Goal: Book appointment/travel/reservation

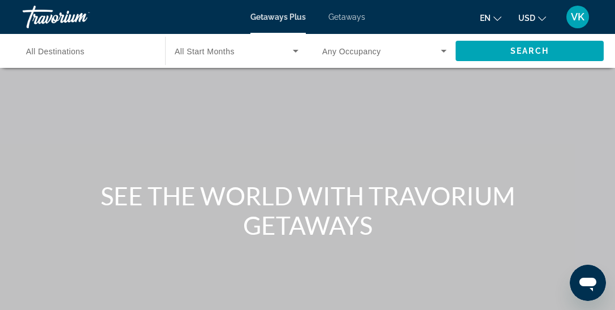
click at [77, 55] on span "All Destinations" at bounding box center [55, 51] width 59 height 9
click at [77, 55] on input "Destination All Destinations" at bounding box center [88, 52] width 124 height 14
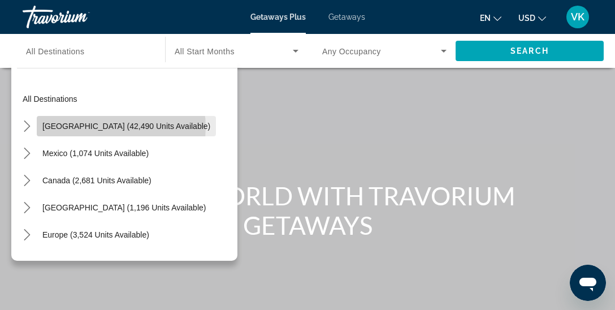
click at [121, 127] on span "[GEOGRAPHIC_DATA] (42,490 units available)" at bounding box center [126, 125] width 168 height 9
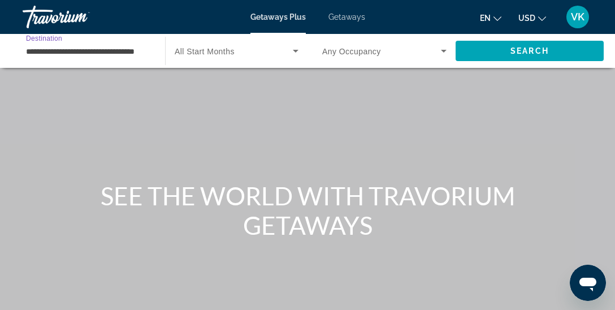
scroll to position [0, 16]
click at [75, 51] on input "**********" at bounding box center [88, 52] width 124 height 14
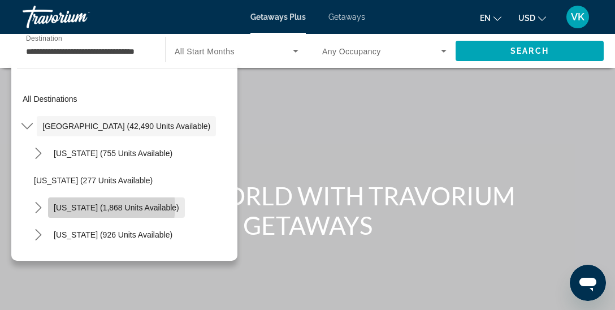
click at [104, 207] on span "[US_STATE] (1,868 units available)" at bounding box center [116, 207] width 125 height 9
type input "**********"
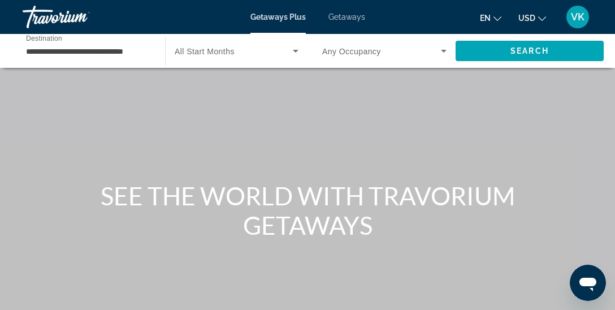
click at [398, 58] on div "Search widget" at bounding box center [384, 51] width 124 height 32
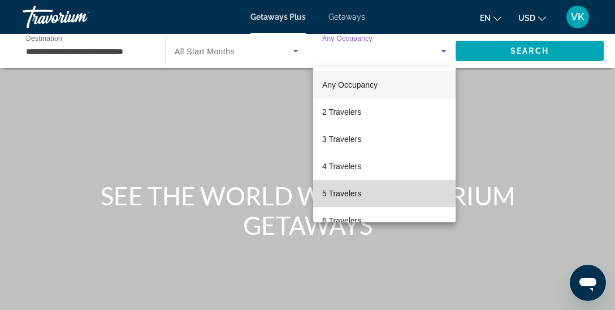
click at [362, 194] on mat-option "5 Travelers" at bounding box center [384, 193] width 142 height 27
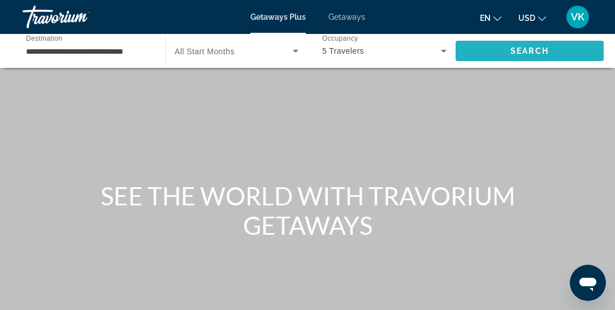
click at [526, 50] on span "Search" at bounding box center [529, 50] width 38 height 9
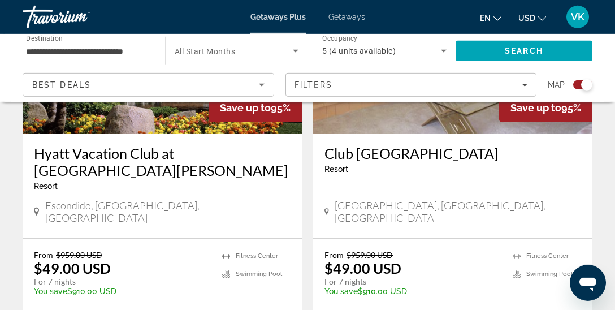
scroll to position [2668, 0]
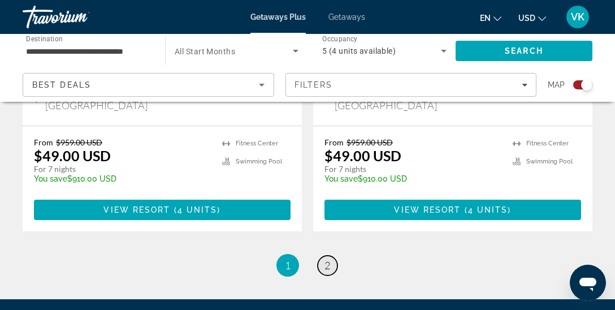
click at [329, 259] on span "2" at bounding box center [327, 265] width 6 height 12
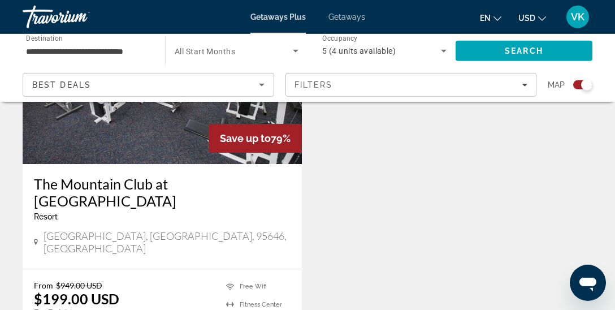
scroll to position [2589, 0]
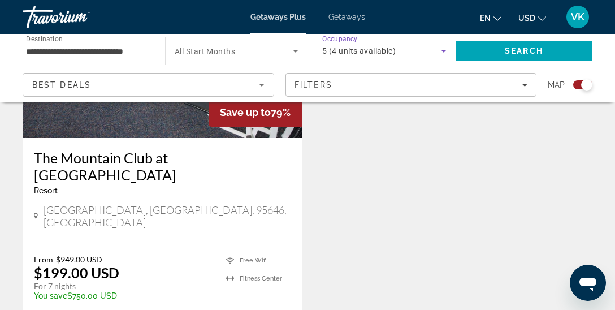
click at [446, 49] on icon "Search widget" at bounding box center [444, 51] width 14 height 14
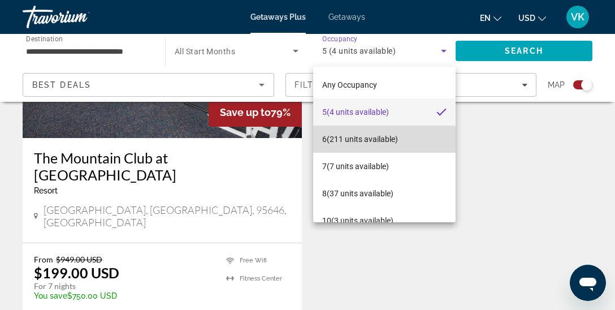
click at [378, 143] on span "6 (211 units available)" at bounding box center [360, 139] width 76 height 14
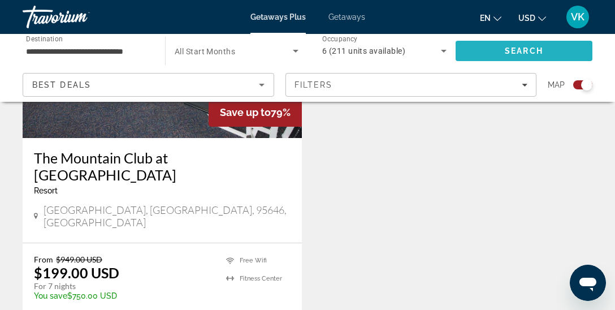
click at [499, 52] on span "Search" at bounding box center [523, 50] width 137 height 27
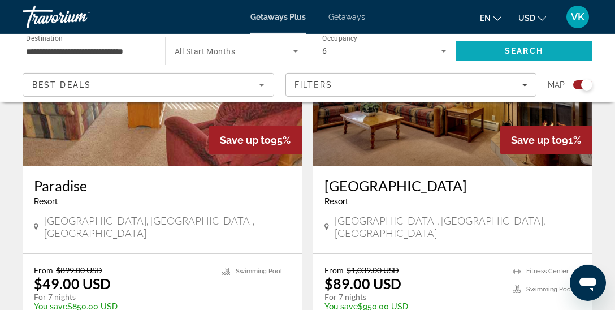
scroll to position [2619, 0]
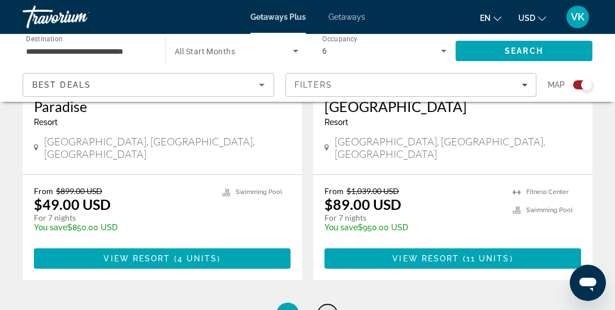
click at [325, 307] on span "2" at bounding box center [327, 313] width 6 height 12
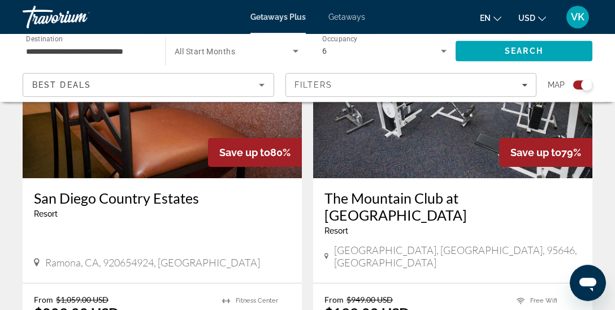
scroll to position [2162, 0]
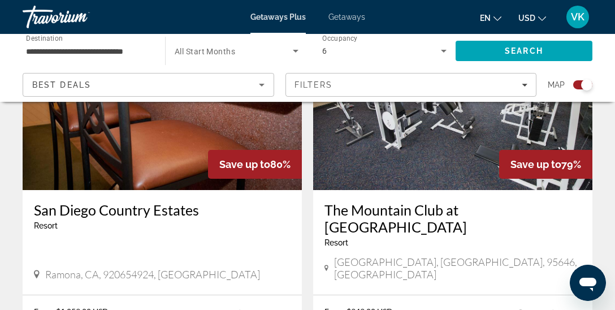
click at [81, 85] on span "Best Deals" at bounding box center [61, 84] width 59 height 9
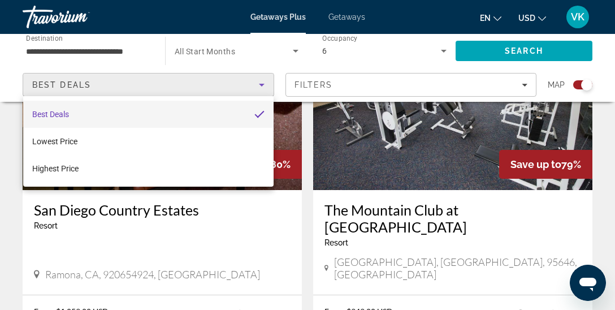
click at [119, 50] on div at bounding box center [307, 155] width 615 height 310
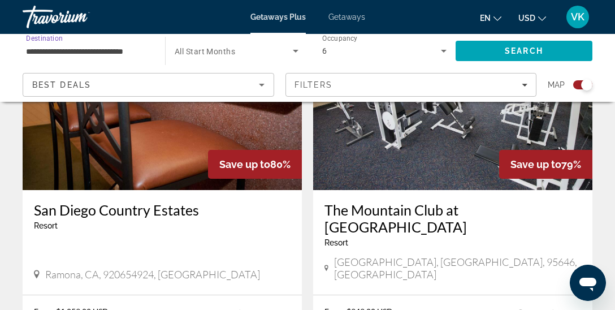
click at [119, 50] on input "**********" at bounding box center [88, 52] width 124 height 14
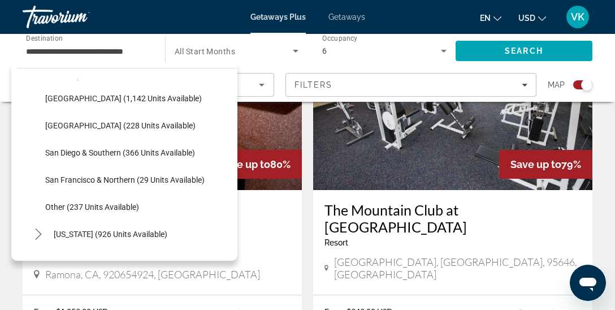
scroll to position [197, 0]
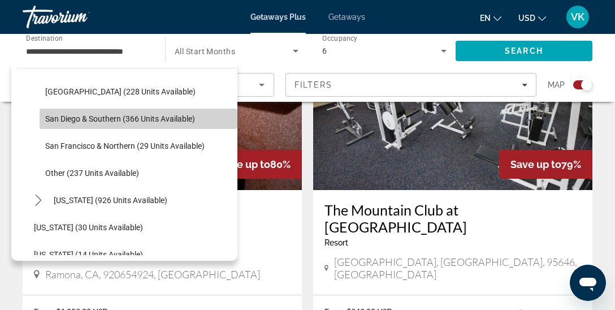
click at [175, 112] on span "Select destination: San Diego & Southern (366 units available)" at bounding box center [139, 118] width 198 height 27
type input "**********"
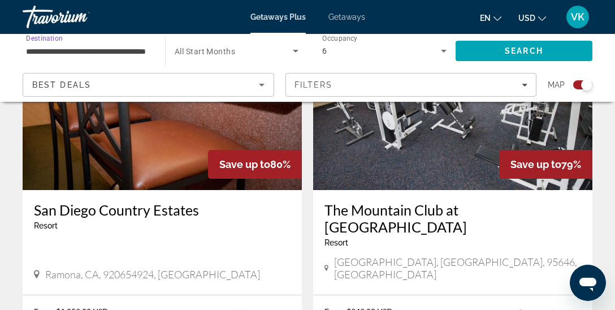
scroll to position [0, 35]
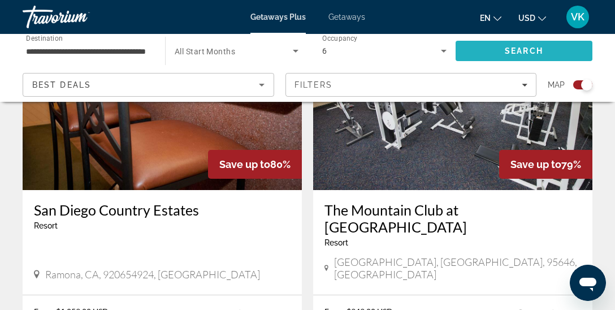
click at [515, 50] on span "Search" at bounding box center [523, 50] width 38 height 9
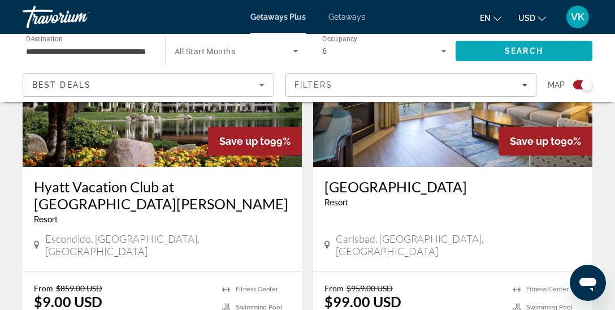
scroll to position [535, 0]
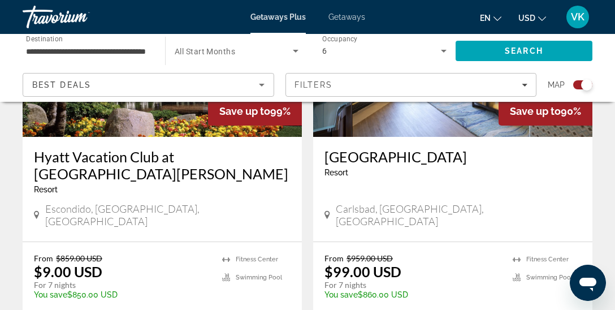
click at [251, 61] on div "Search widget" at bounding box center [237, 51] width 124 height 32
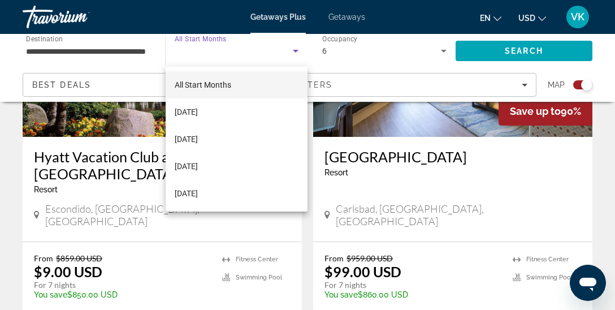
click at [10, 163] on div at bounding box center [307, 155] width 615 height 310
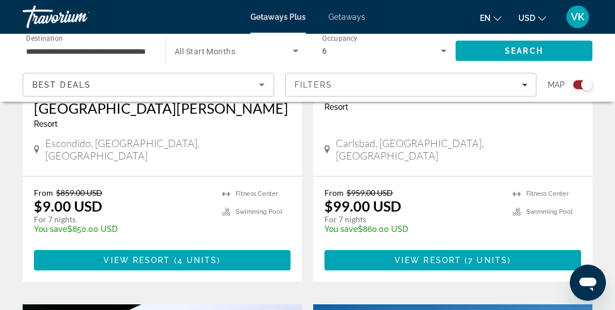
scroll to position [601, 0]
click at [148, 255] on span "View Resort" at bounding box center [136, 259] width 67 height 9
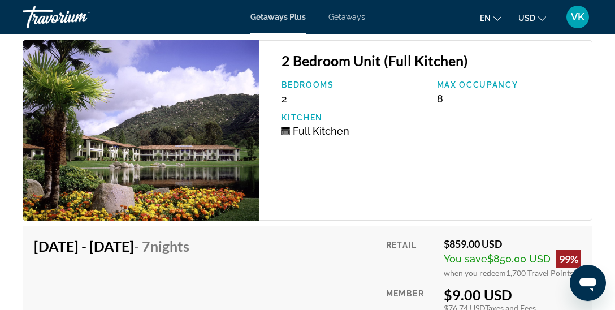
scroll to position [2338, 0]
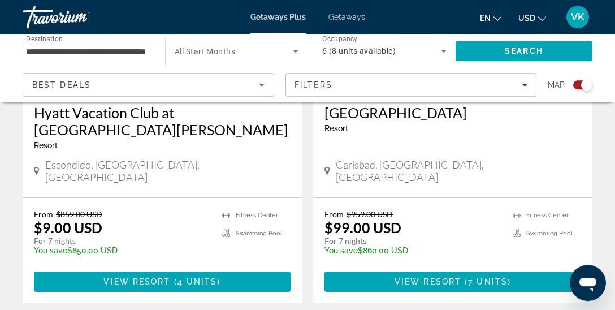
scroll to position [582, 0]
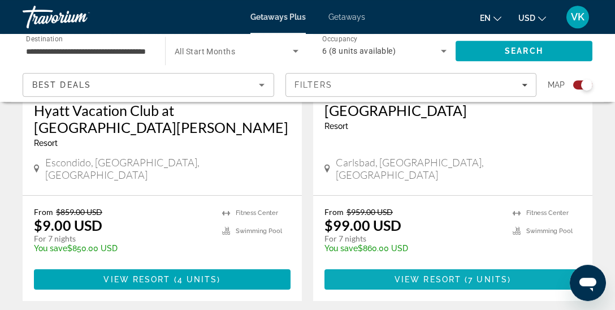
click at [482, 265] on span "Main content" at bounding box center [452, 278] width 256 height 27
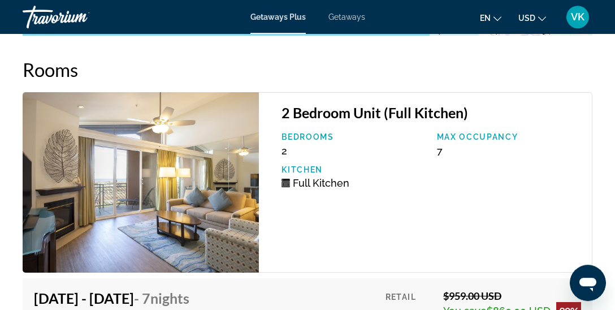
scroll to position [1940, 0]
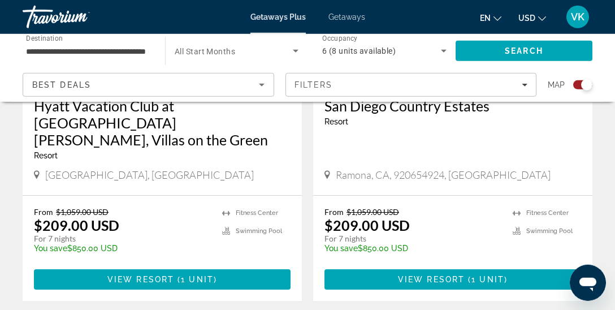
scroll to position [1434, 0]
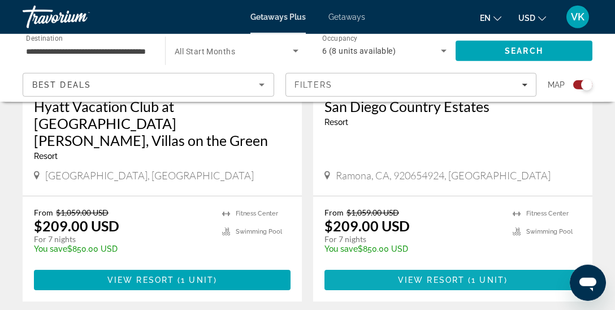
click at [503, 266] on span "Main content" at bounding box center [452, 279] width 256 height 27
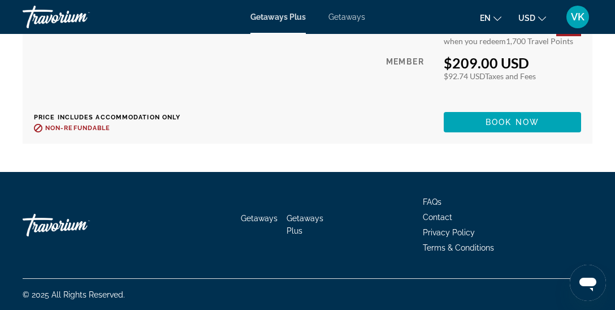
scroll to position [2310, 0]
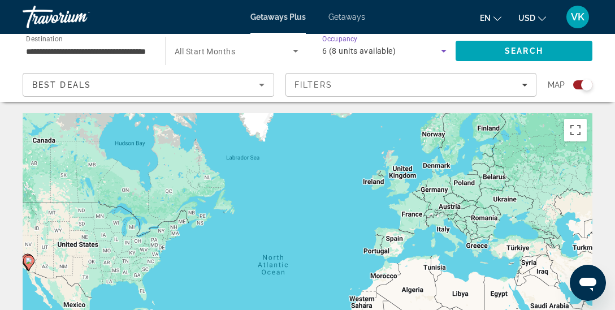
click at [443, 52] on icon "Search widget" at bounding box center [444, 51] width 14 height 14
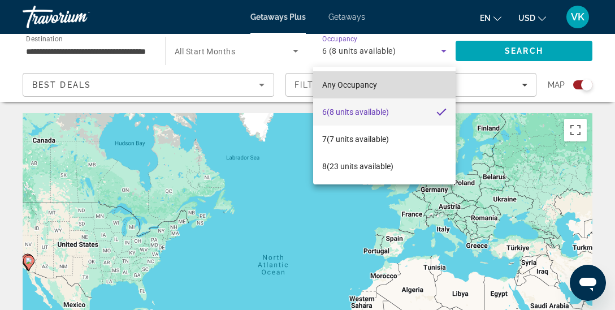
click at [388, 85] on mat-option "Any Occupancy" at bounding box center [384, 84] width 142 height 27
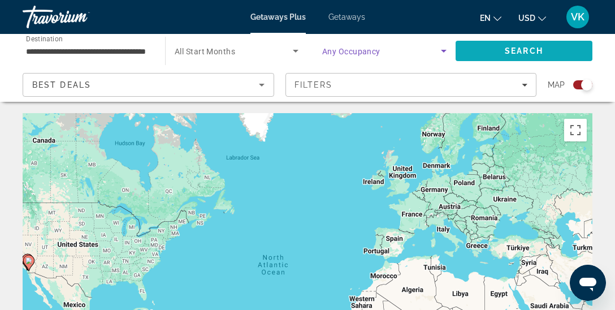
click at [506, 50] on span "Search" at bounding box center [523, 50] width 38 height 9
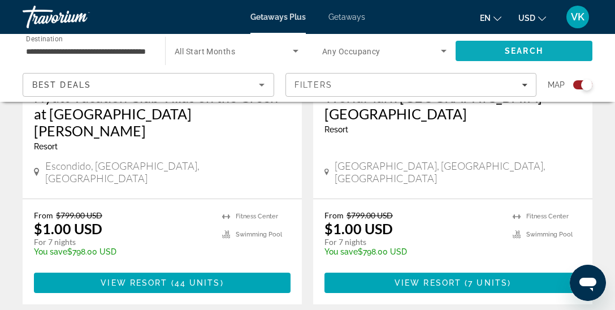
scroll to position [991, 0]
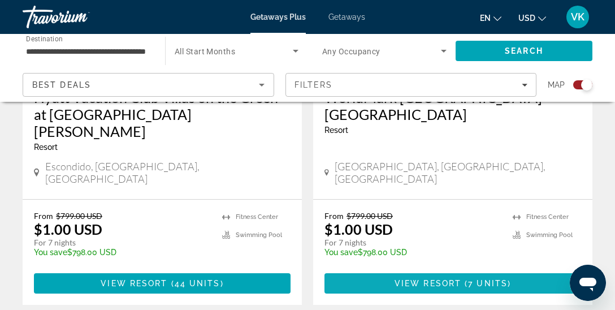
click at [495, 278] on span "7 units" at bounding box center [488, 282] width 40 height 9
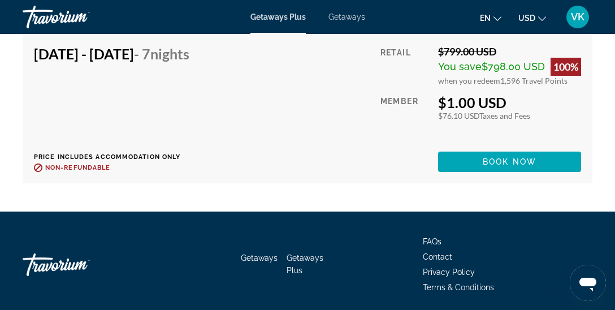
scroll to position [3351, 0]
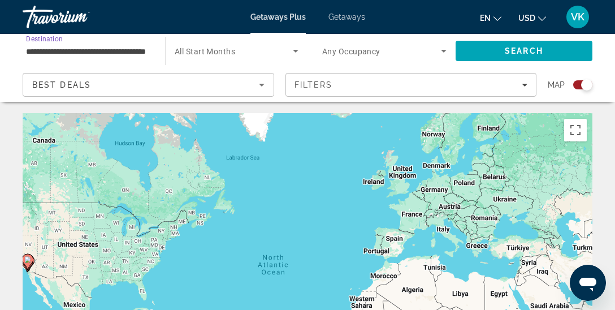
click at [63, 53] on input "**********" at bounding box center [88, 52] width 124 height 14
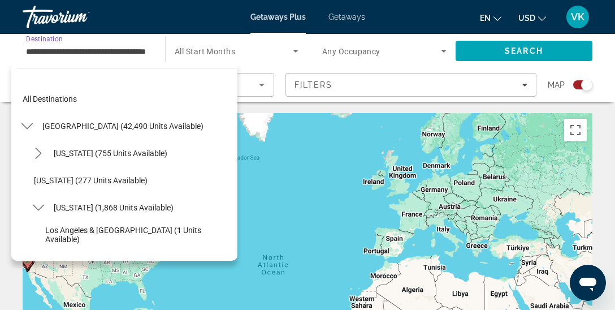
scroll to position [148, 0]
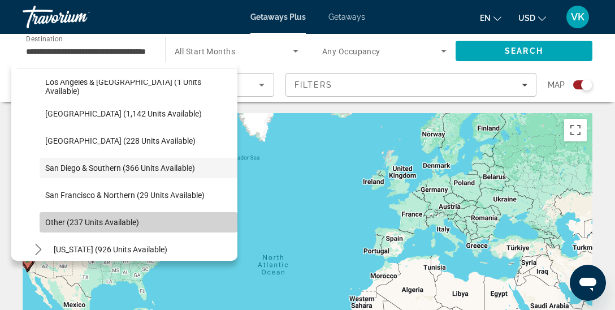
click at [63, 217] on span "Other (237 units available)" at bounding box center [92, 221] width 94 height 9
type input "**********"
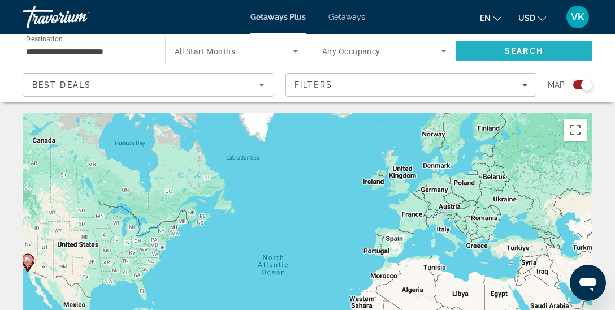
click at [486, 52] on span "Search" at bounding box center [523, 50] width 137 height 27
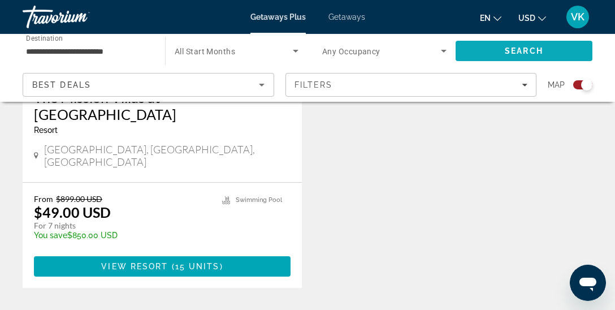
scroll to position [2262, 0]
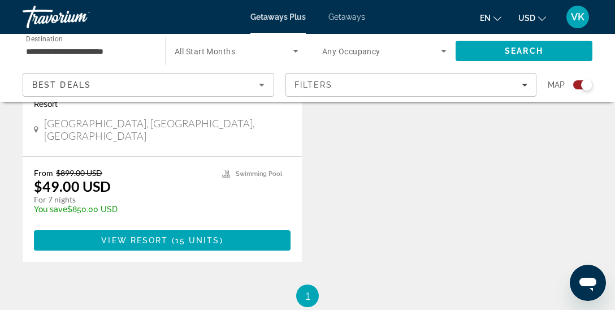
click at [113, 50] on input "**********" at bounding box center [88, 52] width 124 height 14
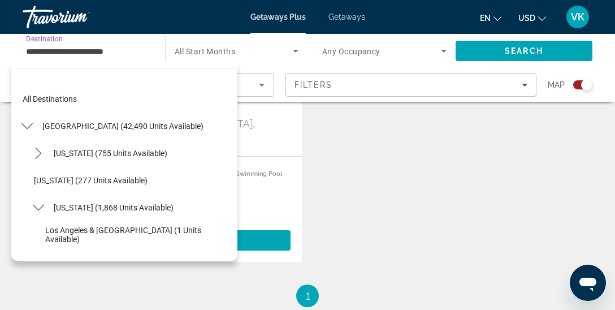
scroll to position [203, 0]
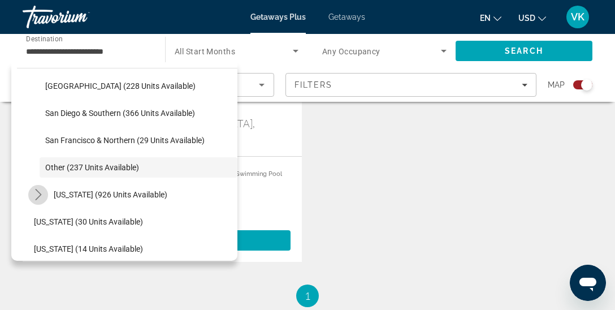
click at [37, 191] on icon "Toggle Colorado (926 units available) submenu" at bounding box center [38, 194] width 11 height 11
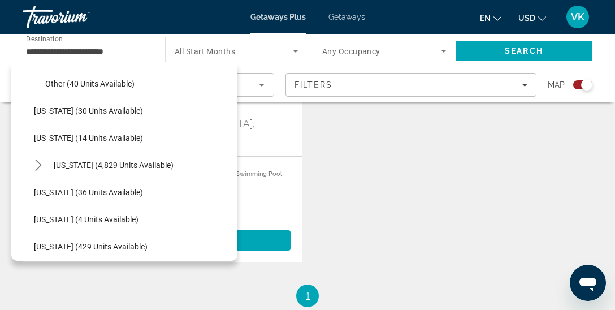
scroll to position [370, 0]
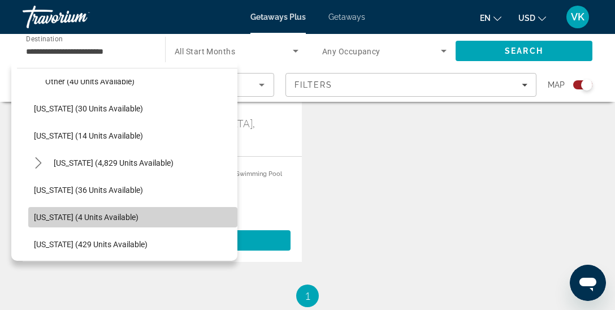
click at [103, 219] on span "[US_STATE] (4 units available)" at bounding box center [86, 216] width 104 height 9
type input "**********"
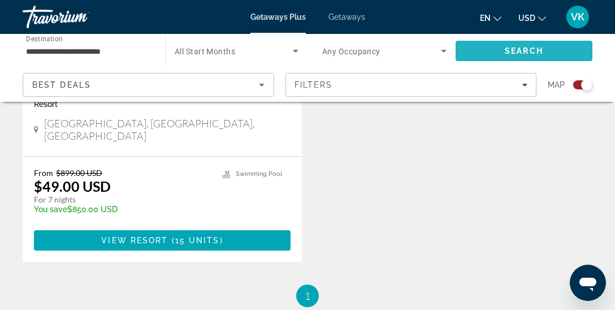
click at [505, 50] on span "Search" at bounding box center [523, 50] width 38 height 9
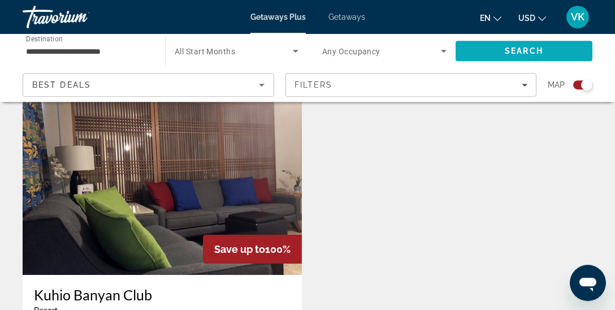
scroll to position [357, 0]
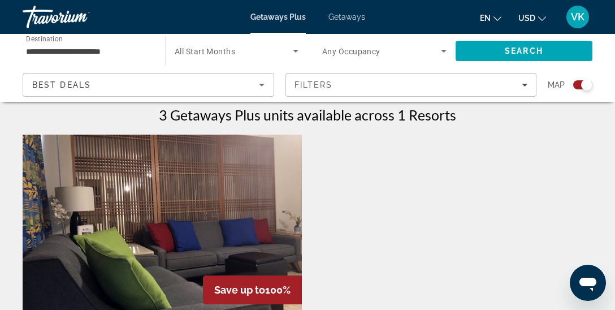
click at [206, 190] on img "Main content" at bounding box center [162, 224] width 279 height 181
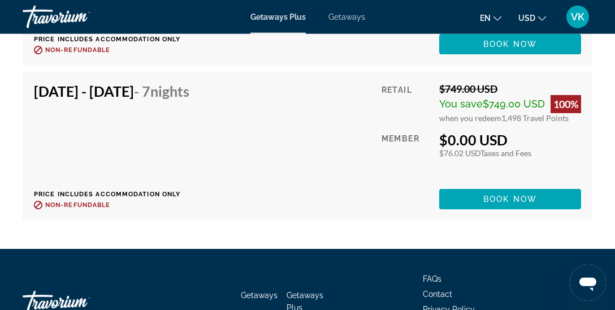
scroll to position [2500, 0]
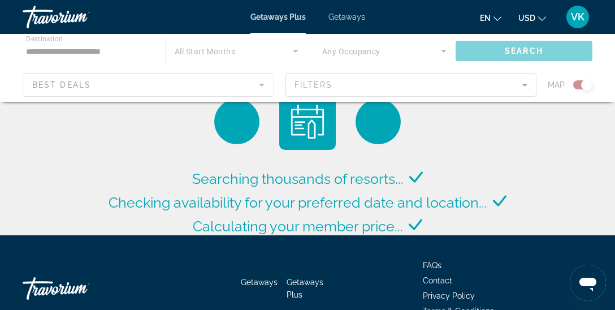
click at [347, 17] on span "Getaways" at bounding box center [346, 16] width 37 height 9
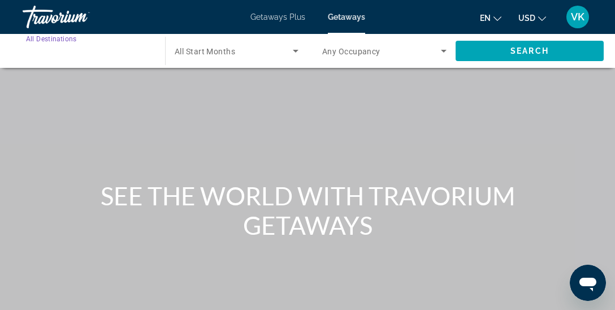
click at [104, 54] on input "Destination All Destinations" at bounding box center [88, 52] width 124 height 14
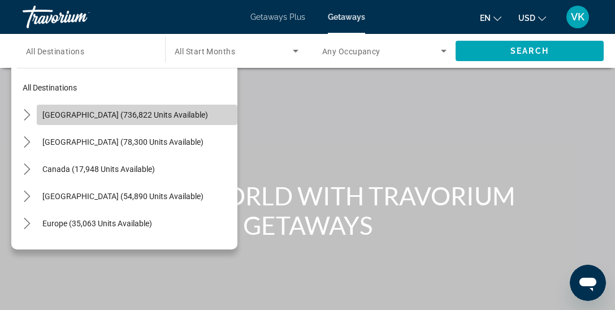
click at [116, 117] on span "[GEOGRAPHIC_DATA] (736,822 units available)" at bounding box center [124, 114] width 165 height 9
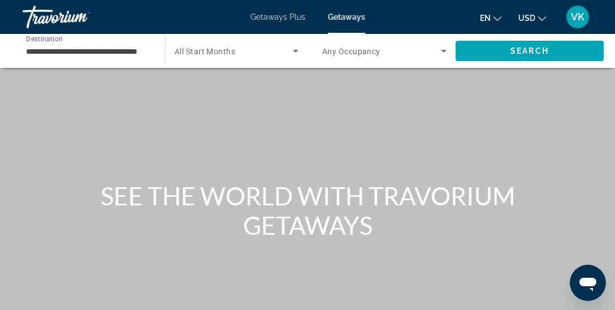
scroll to position [0, 20]
click at [47, 47] on input "**********" at bounding box center [88, 52] width 124 height 14
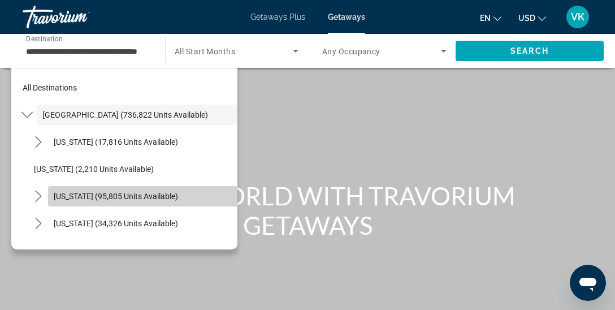
click at [168, 189] on span "Select destination: California (95,805 units available)" at bounding box center [142, 195] width 189 height 27
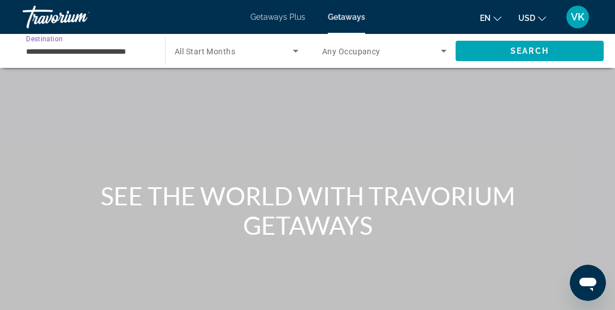
click at [120, 49] on input "**********" at bounding box center [88, 52] width 124 height 14
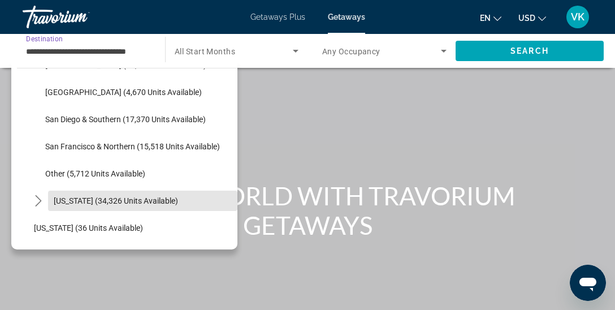
scroll to position [181, 0]
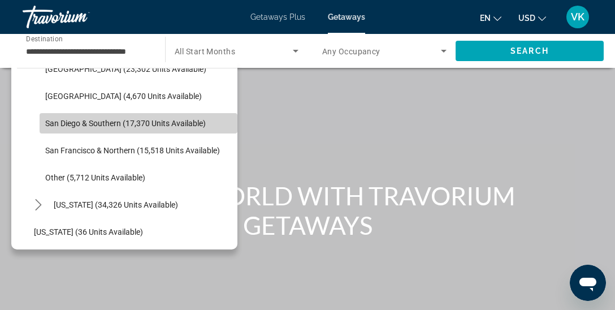
click at [110, 127] on span "San Diego & Southern (17,370 units available)" at bounding box center [125, 123] width 160 height 9
type input "**********"
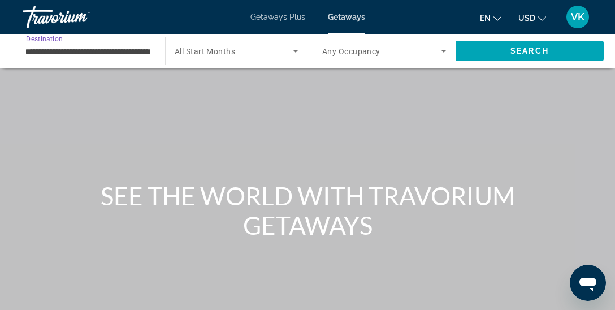
scroll to position [0, 46]
click at [441, 49] on icon "Search widget" at bounding box center [444, 51] width 14 height 14
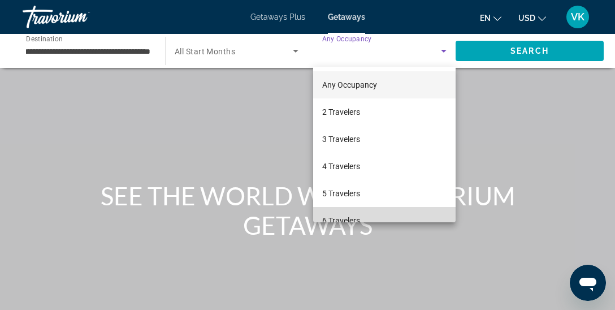
click at [361, 215] on mat-option "6 Travelers" at bounding box center [384, 220] width 142 height 27
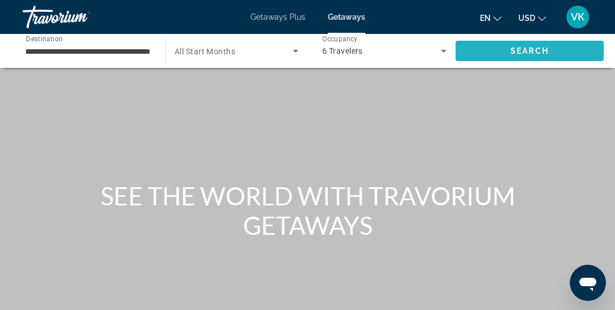
click at [506, 47] on span "Search" at bounding box center [529, 50] width 148 height 27
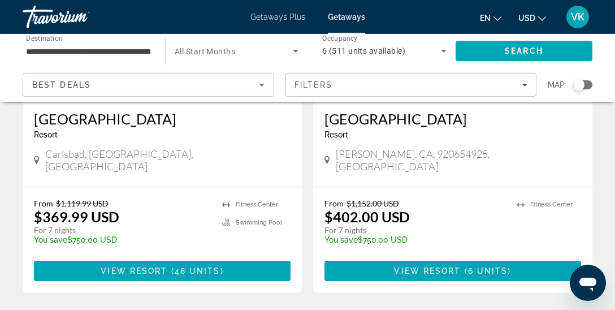
scroll to position [2292, 0]
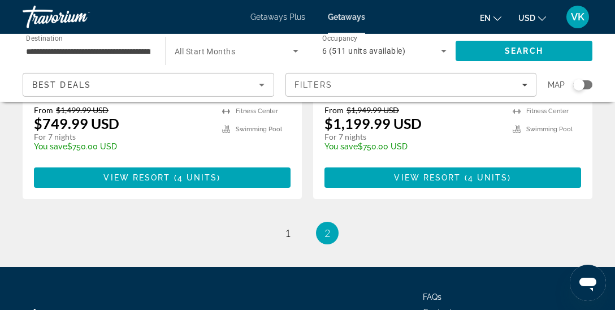
scroll to position [1578, 0]
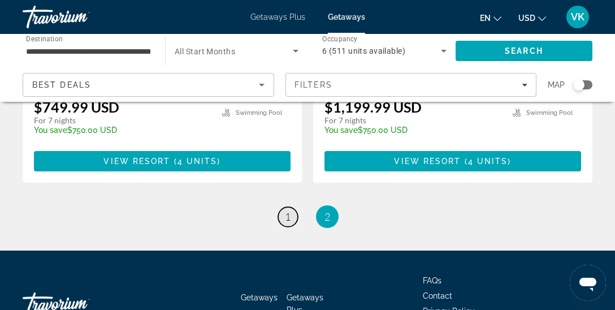
click at [291, 207] on link "page 1" at bounding box center [288, 217] width 20 height 20
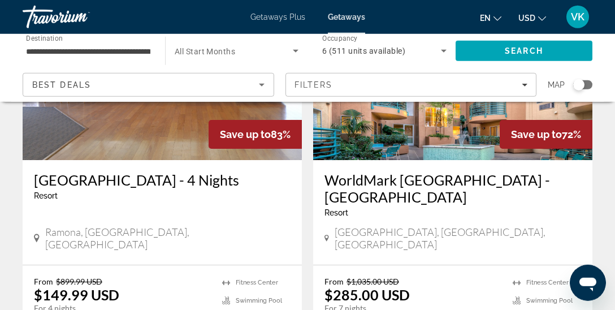
scroll to position [1845, 0]
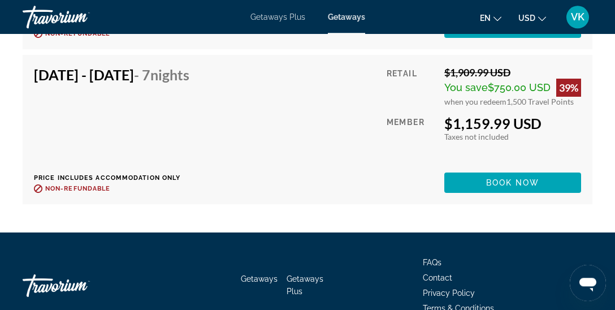
scroll to position [5477, 0]
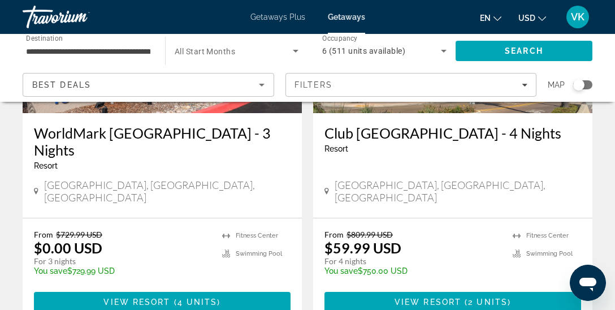
scroll to position [625, 0]
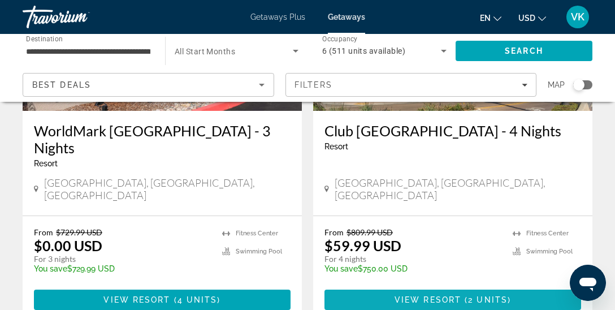
click at [420, 295] on span "View Resort" at bounding box center [427, 299] width 67 height 9
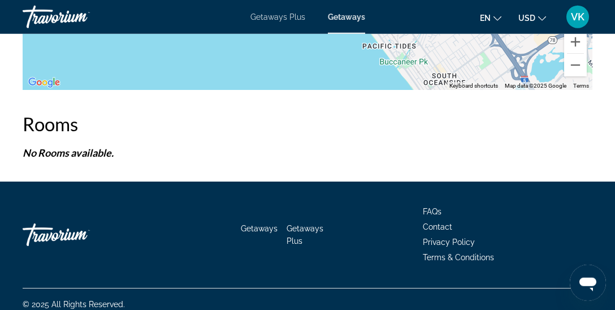
scroll to position [2171, 0]
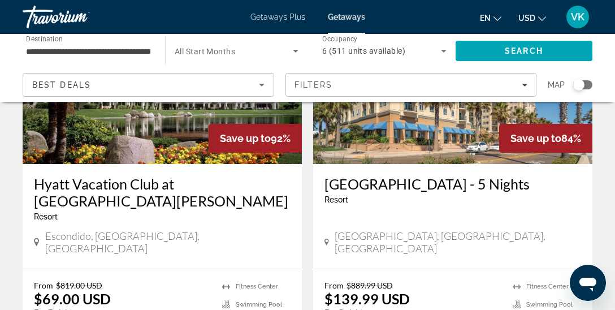
scroll to position [1428, 0]
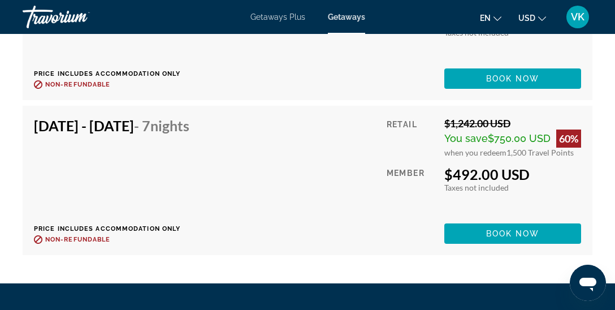
scroll to position [2965, 0]
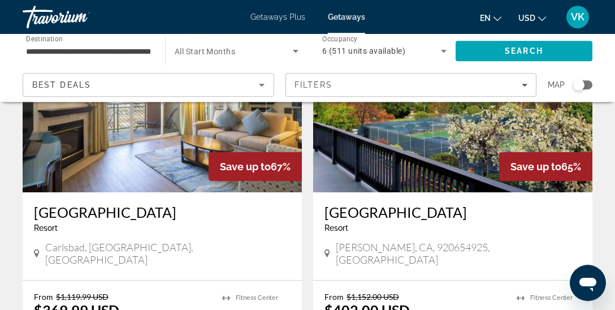
scroll to position [2202, 0]
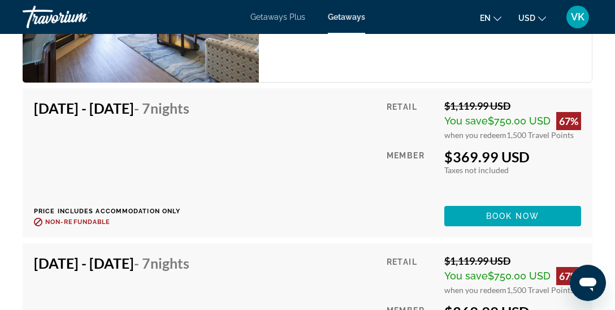
scroll to position [2187, 0]
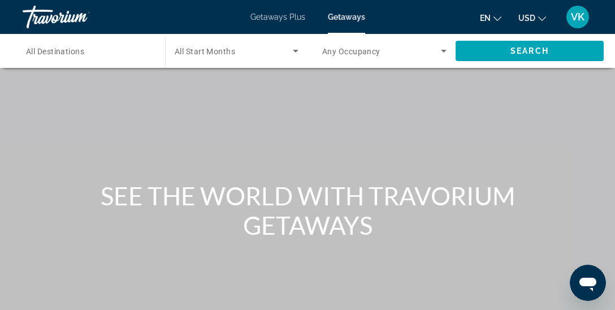
click at [373, 55] on span "Any Occupancy" at bounding box center [351, 51] width 58 height 9
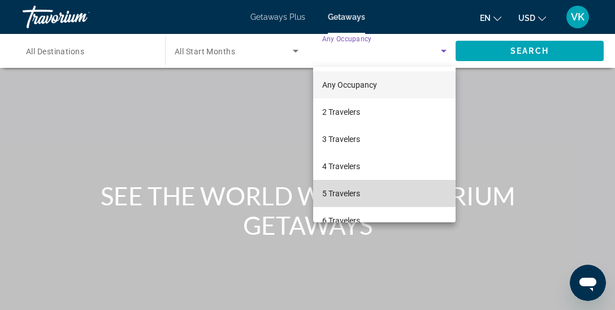
click at [360, 190] on mat-option "5 Travelers" at bounding box center [384, 193] width 142 height 27
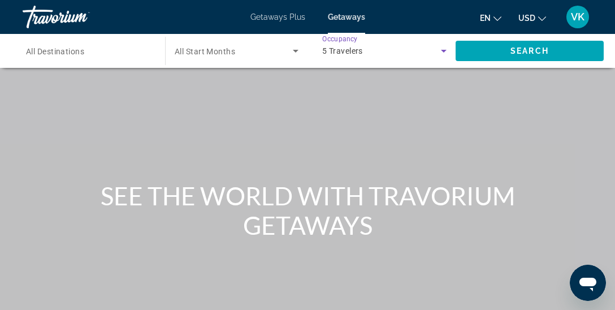
click at [441, 51] on icon "Search widget" at bounding box center [444, 51] width 14 height 14
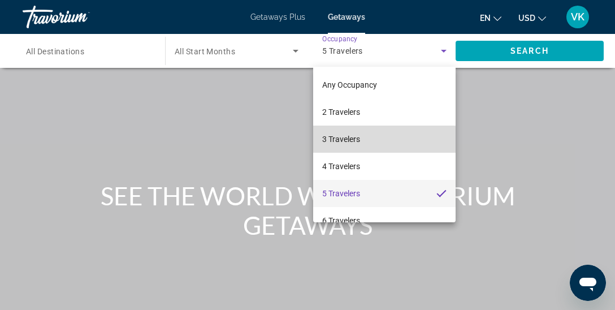
click at [360, 147] on mat-option "3 Travelers" at bounding box center [384, 138] width 142 height 27
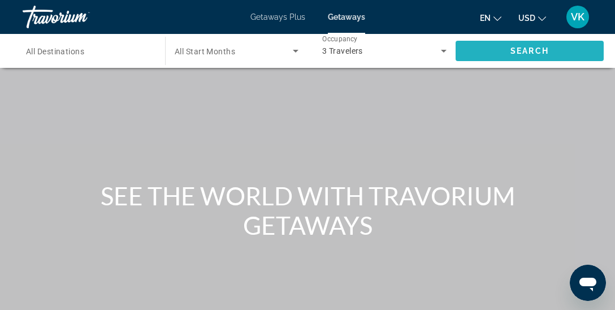
click at [522, 51] on span "Search" at bounding box center [529, 50] width 38 height 9
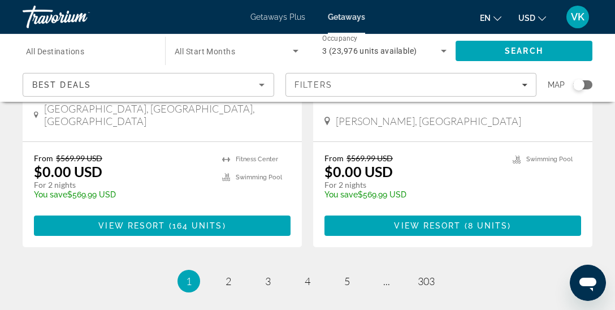
scroll to position [2321, 0]
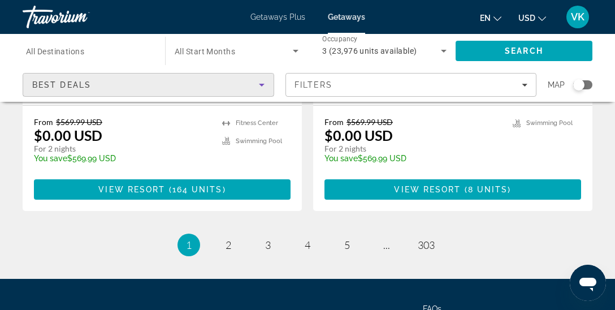
click at [79, 82] on span "Best Deals" at bounding box center [61, 84] width 59 height 9
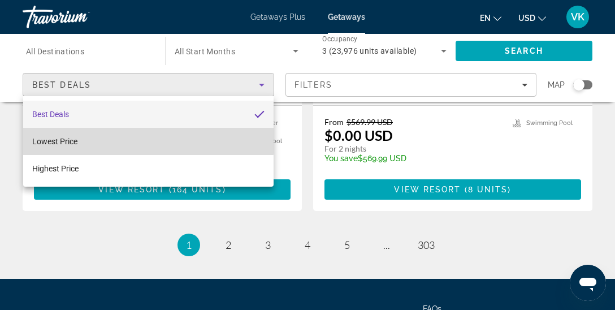
click at [75, 138] on span "Lowest Price" at bounding box center [54, 141] width 45 height 9
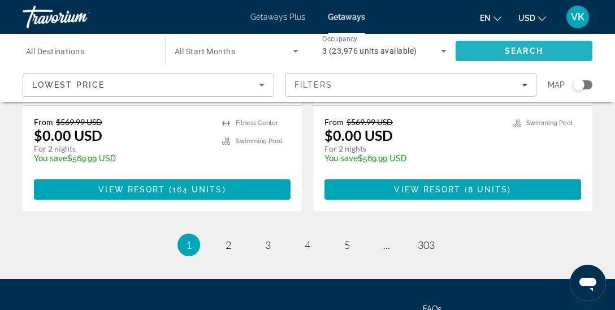
click at [474, 50] on span "Search" at bounding box center [523, 50] width 137 height 27
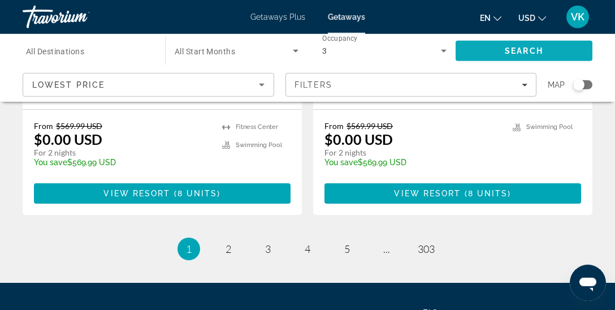
scroll to position [2335, 0]
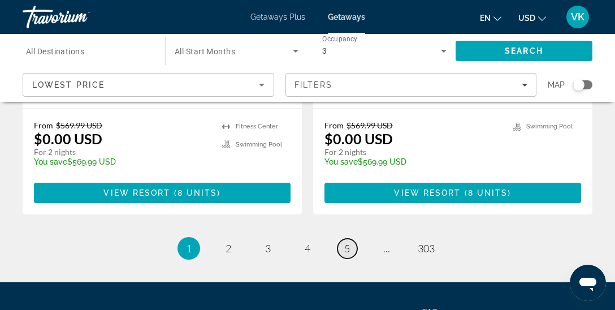
click at [350, 238] on link "page 5" at bounding box center [347, 248] width 20 height 20
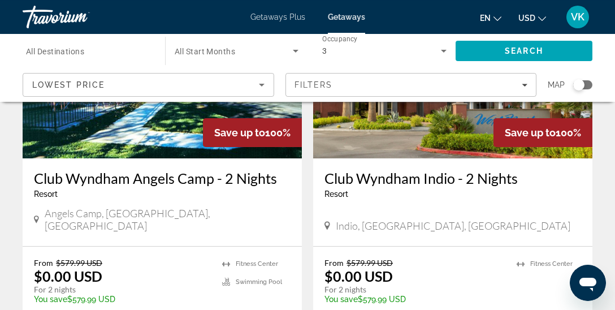
scroll to position [2262, 0]
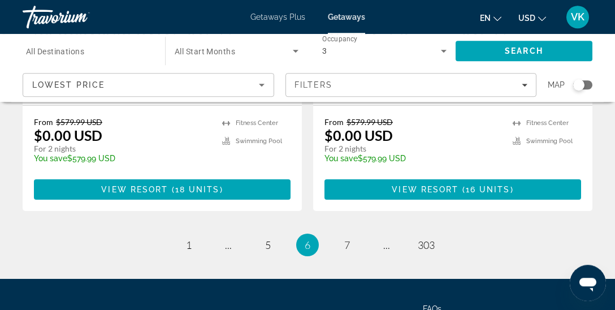
scroll to position [2324, 0]
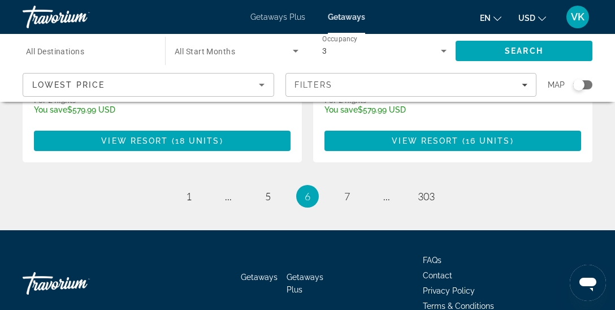
click at [73, 52] on span "All Destinations" at bounding box center [55, 51] width 58 height 9
click at [73, 52] on input "Destination All Destinations" at bounding box center [88, 52] width 124 height 14
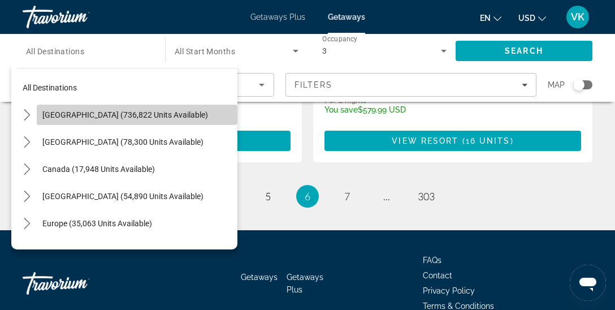
click at [90, 113] on span "[GEOGRAPHIC_DATA] (736,822 units available)" at bounding box center [124, 114] width 165 height 9
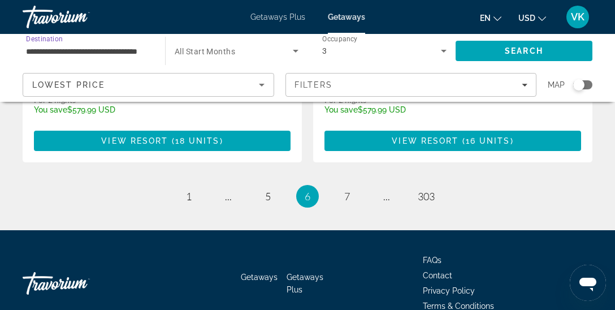
click at [88, 45] on input "**********" at bounding box center [88, 52] width 124 height 14
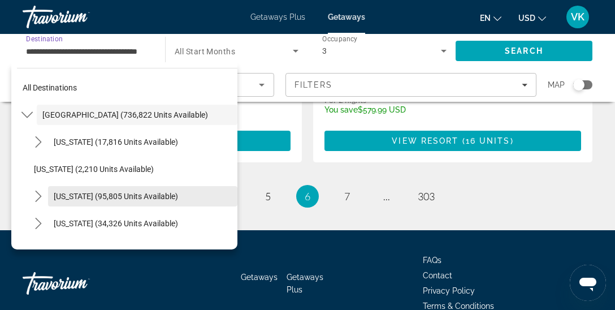
click at [142, 199] on span "[US_STATE] (95,805 units available)" at bounding box center [116, 195] width 124 height 9
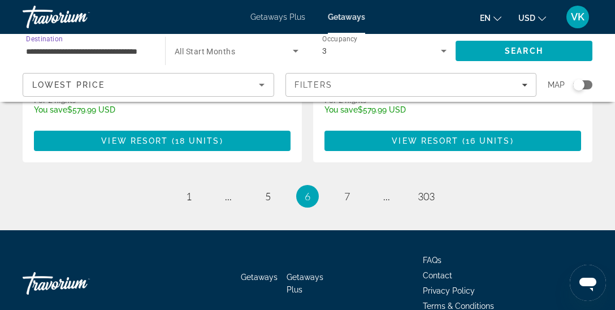
type input "**********"
click at [362, 232] on div "Getaways Getaways Plus FAQs Contact Privacy Policy Terms & Conditions" at bounding box center [307, 283] width 569 height 106
